Goal: Task Accomplishment & Management: Complete application form

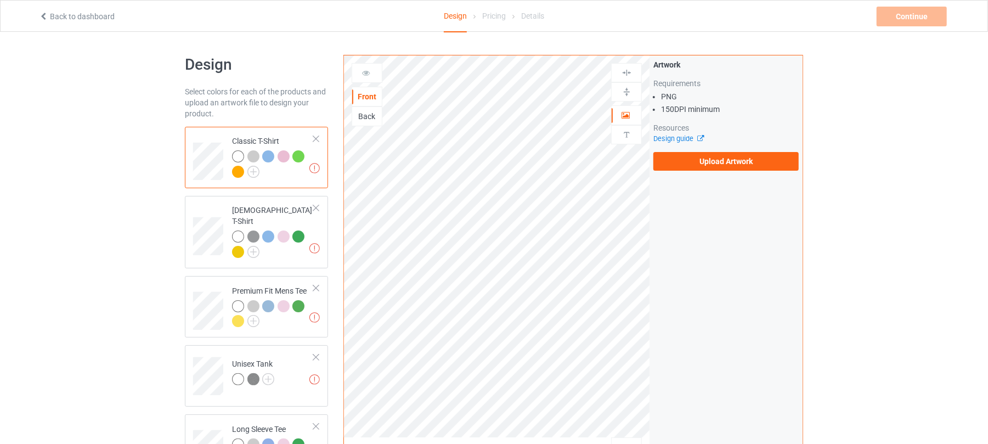
click at [690, 150] on div "Artwork Requirements PNG 150 DPI minimum Resources Design guide Upload Artwork" at bounding box center [725, 114] width 145 height 111
click at [690, 161] on label "Upload Artwork" at bounding box center [725, 161] width 145 height 19
click at [0, 0] on input "Upload Artwork" at bounding box center [0, 0] width 0 height 0
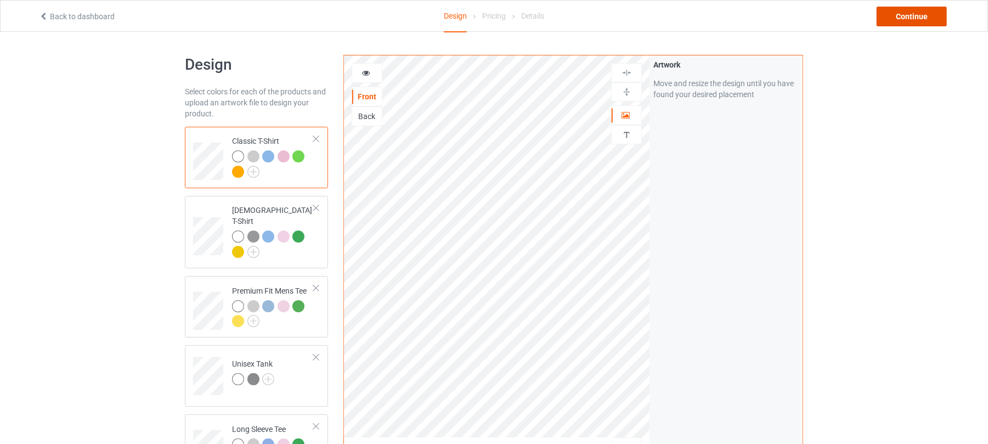
click at [904, 18] on div "Continue" at bounding box center [912, 17] width 70 height 20
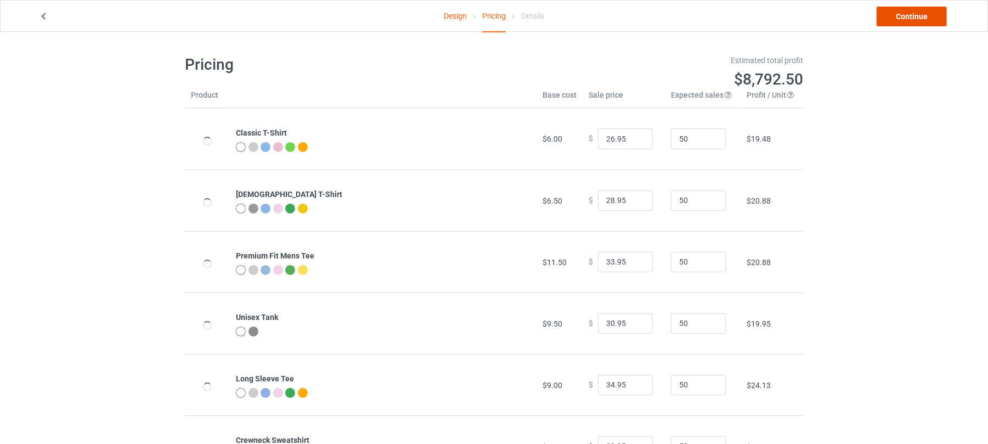
click at [918, 18] on link "Continue" at bounding box center [912, 17] width 70 height 20
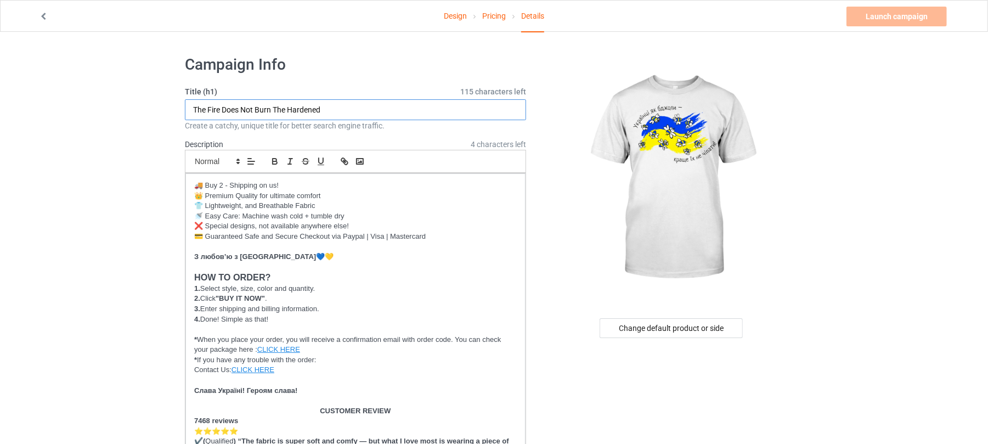
drag, startPoint x: 371, startPoint y: 110, endPoint x: 0, endPoint y: 112, distance: 371.5
paste input "[DEMOGRAPHIC_DATA] are like bees – it’s better not to disturb them!"
drag, startPoint x: 275, startPoint y: 110, endPoint x: 77, endPoint y: 110, distance: 198.6
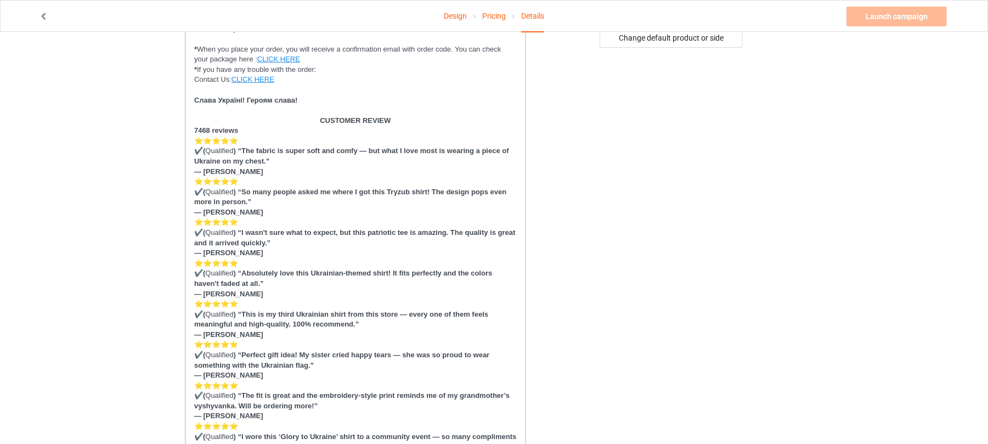
scroll to position [585, 0]
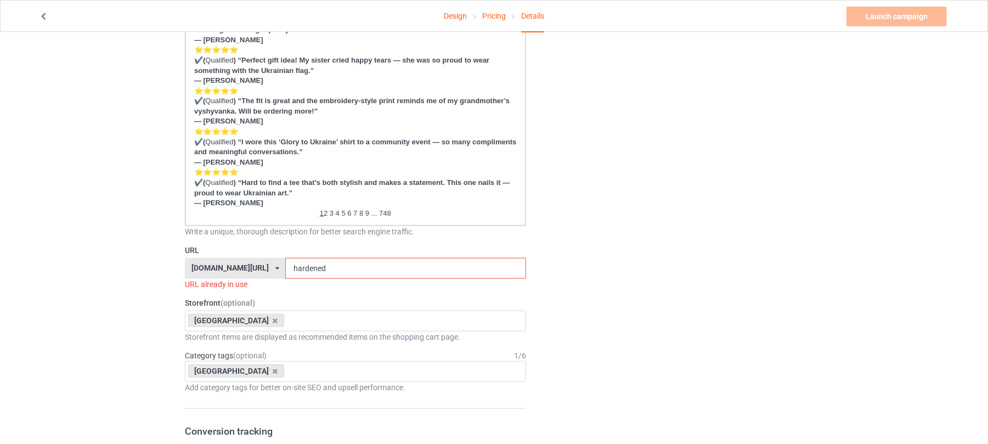
type input "[DEMOGRAPHIC_DATA] Are Like Bees - It’s Better Not To Disturb Them"
drag, startPoint x: 330, startPoint y: 267, endPoint x: 170, endPoint y: 249, distance: 161.2
click at [176, 251] on div "Design Pricing Details Launch campaign Invalid campaign URL Campaign Info Title…" at bounding box center [494, 316] width 988 height 1739
paste input "[DEMOGRAPHIC_DATA] Are Like Bees"
click at [343, 268] on input "[DEMOGRAPHIC_DATA] Are Like Bees" at bounding box center [405, 268] width 240 height 21
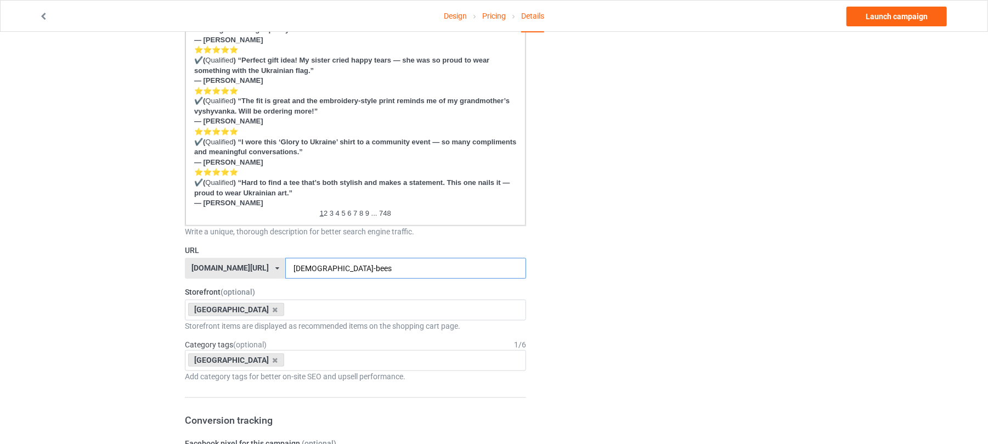
type input "[DEMOGRAPHIC_DATA]-bees"
click at [610, 258] on div "Change default product or side" at bounding box center [672, 311] width 277 height 1698
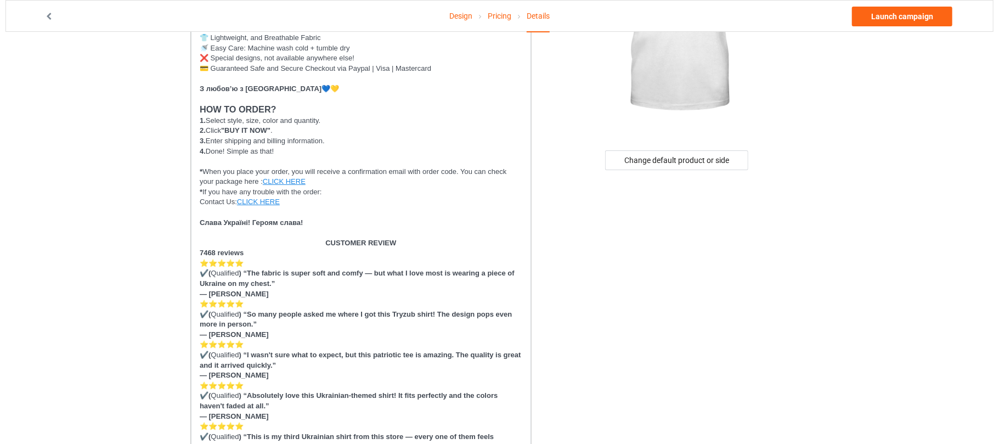
scroll to position [0, 0]
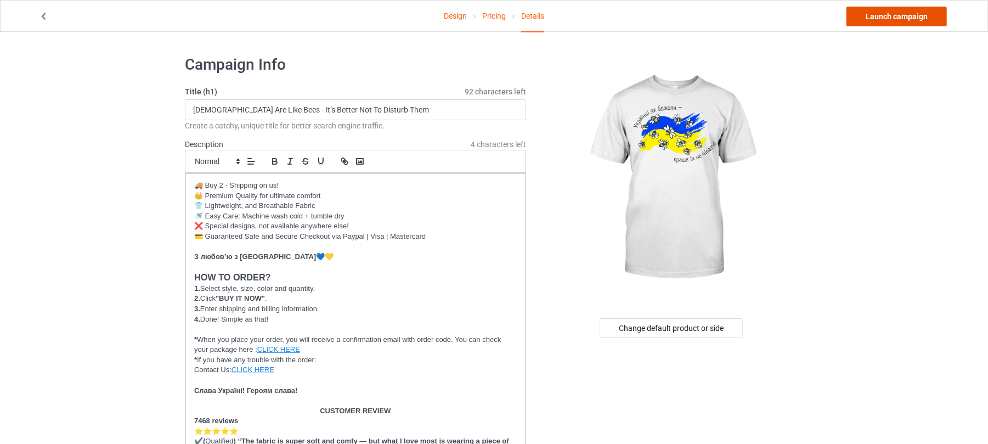
click at [899, 16] on link "Launch campaign" at bounding box center [897, 17] width 100 height 20
